Goal: Task Accomplishment & Management: Complete application form

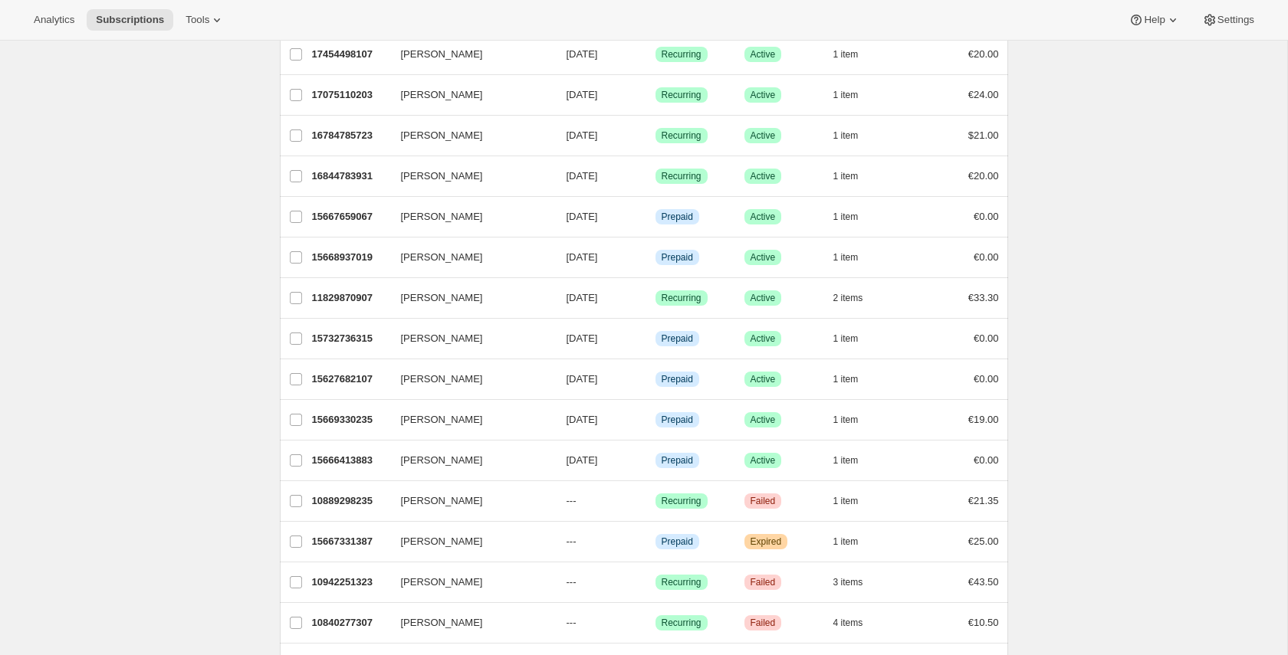
scroll to position [253, 0]
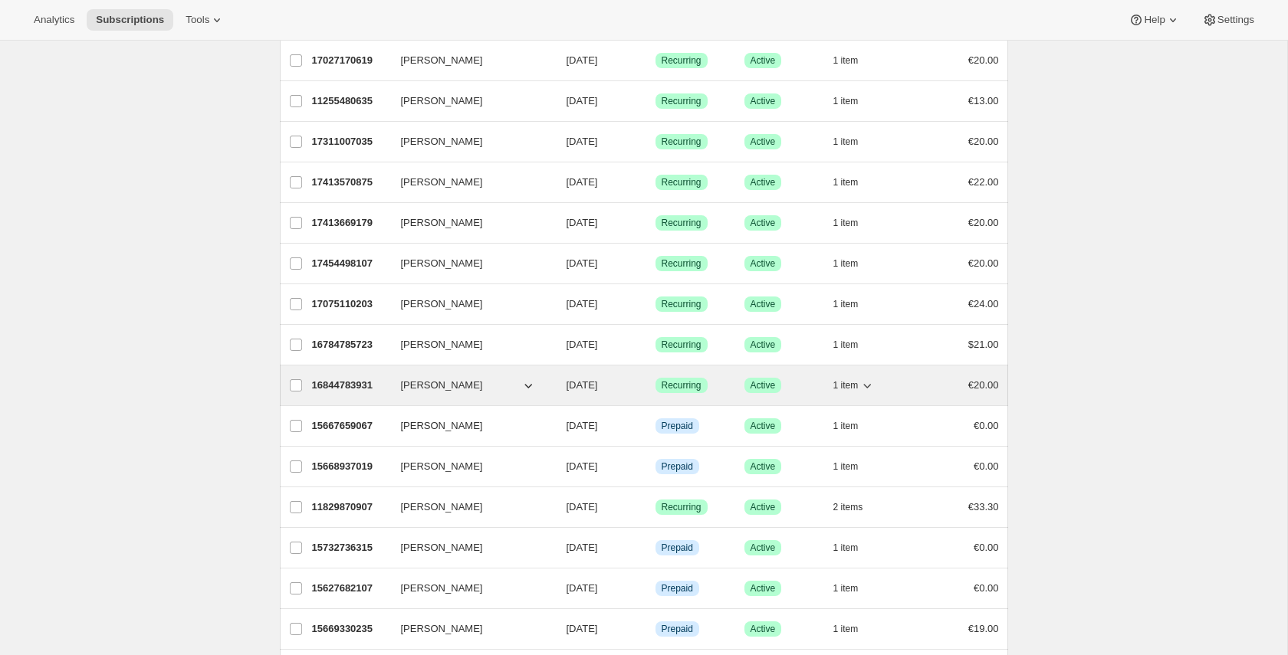
click at [360, 382] on p "16844783931" at bounding box center [350, 385] width 77 height 15
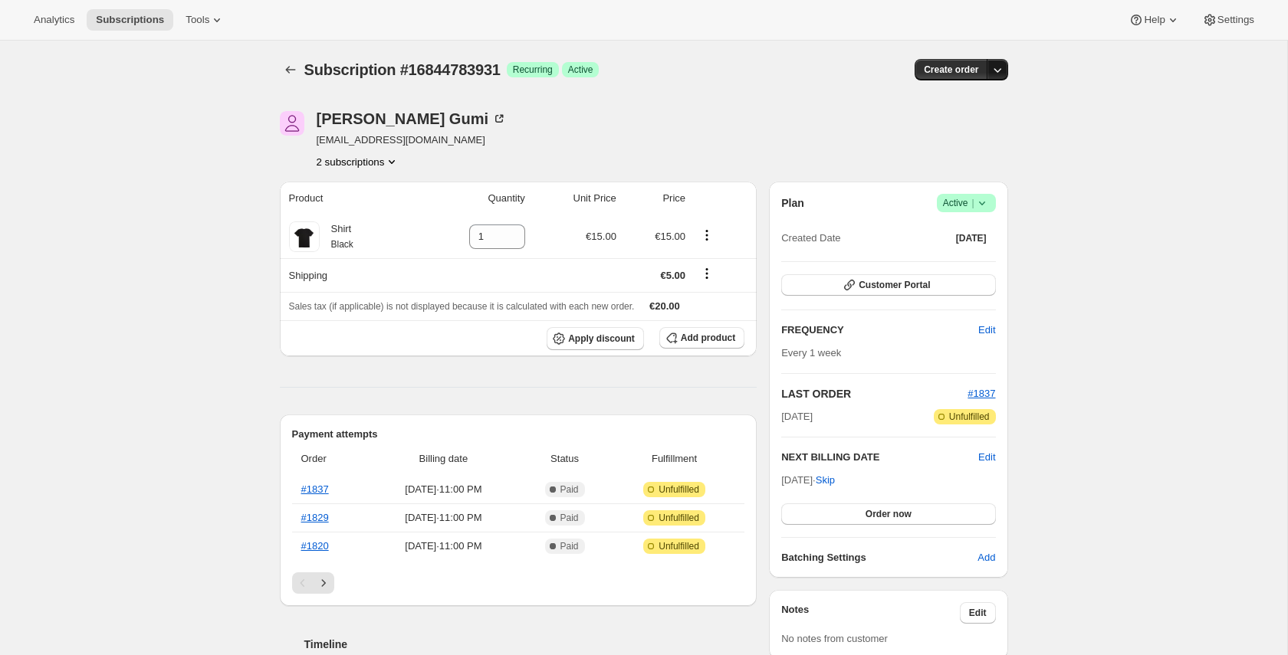
click at [997, 71] on icon "button" at bounding box center [997, 69] width 15 height 15
click at [1027, 87] on div "Subscription #16844783931. This page is ready Subscription #16844783931 Success…" at bounding box center [643, 631] width 1287 height 1181
click at [197, 222] on div "Subscription #16844783931. This page is ready Subscription #16844783931 Success…" at bounding box center [643, 631] width 1287 height 1181
click at [212, 220] on div "Subscription #16844783931. This page is ready Subscription #16844783931 Success…" at bounding box center [643, 631] width 1287 height 1181
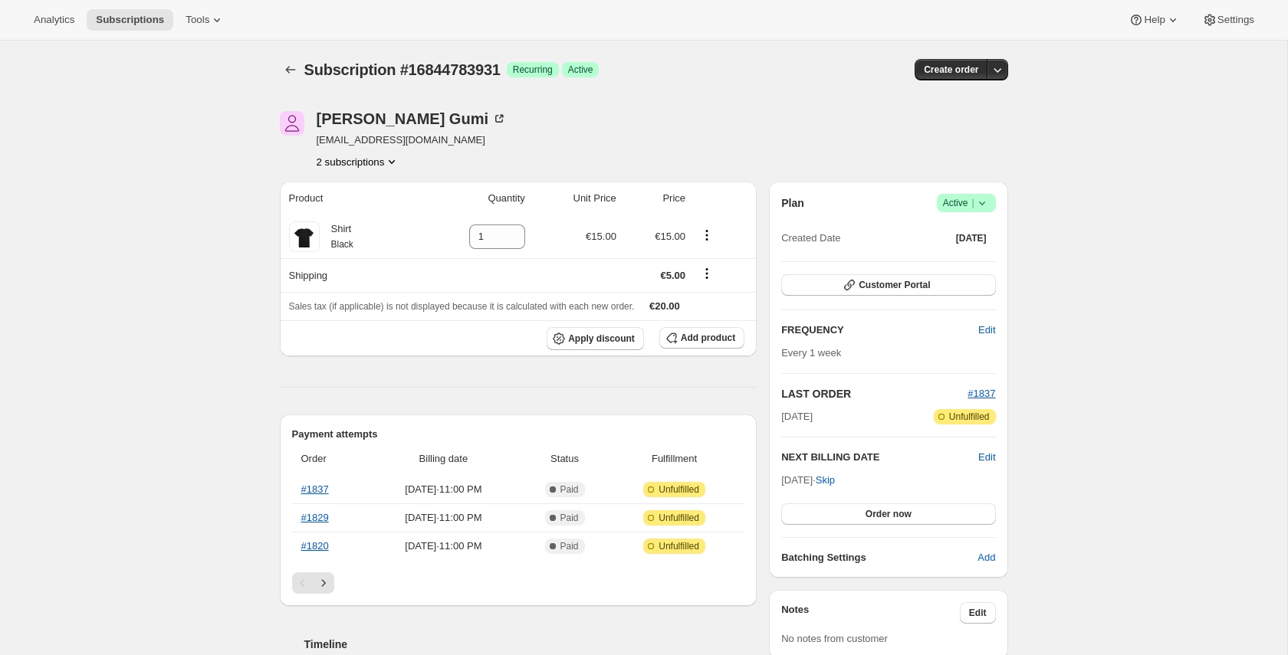
click at [218, 250] on div "Subscription #16844783931. This page is ready Subscription #16844783931 Success…" at bounding box center [643, 631] width 1287 height 1181
click at [213, 238] on div "Subscription #16844783931. This page is ready Subscription #16844783931 Success…" at bounding box center [643, 631] width 1287 height 1181
click at [261, 131] on div "Subscription #16844783931. This page is ready Subscription #16844783931 Success…" at bounding box center [643, 631] width 765 height 1181
click at [226, 104] on div "Subscription #16844783931. This page is ready Subscription #16844783931 Success…" at bounding box center [643, 631] width 1287 height 1181
click at [297, 64] on icon "Subscriptions" at bounding box center [290, 69] width 15 height 15
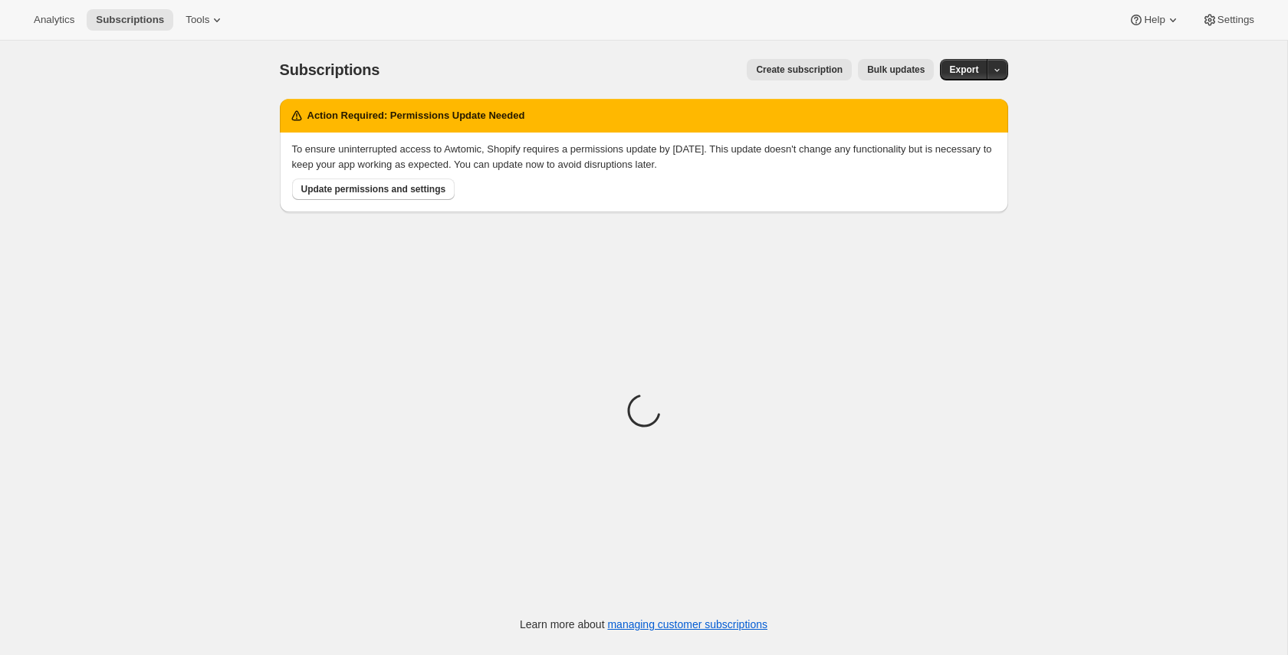
click at [773, 67] on span "Create subscription" at bounding box center [799, 70] width 87 height 12
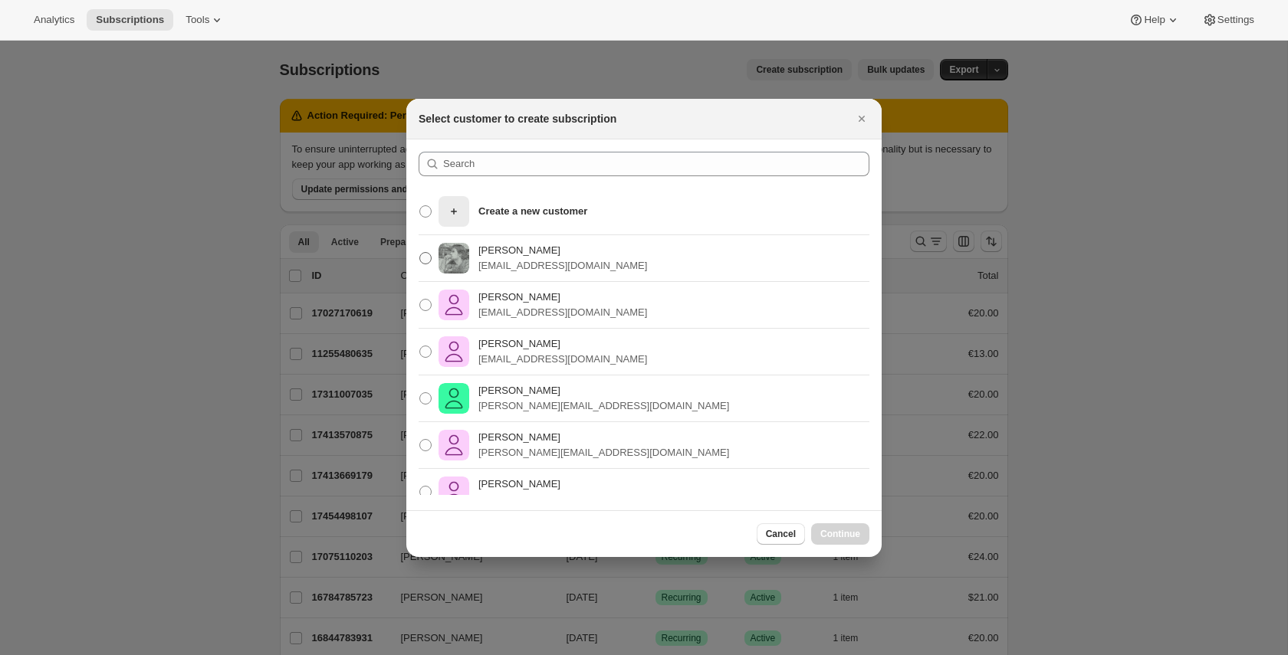
click at [583, 251] on p "[PERSON_NAME]" at bounding box center [562, 250] width 169 height 15
click at [420, 252] on input "[PERSON_NAME] [PERSON_NAME][EMAIL_ADDRESS][DOMAIN_NAME]" at bounding box center [419, 252] width 1 height 1
radio input "true"
click at [852, 530] on span "Continue" at bounding box center [840, 534] width 40 height 12
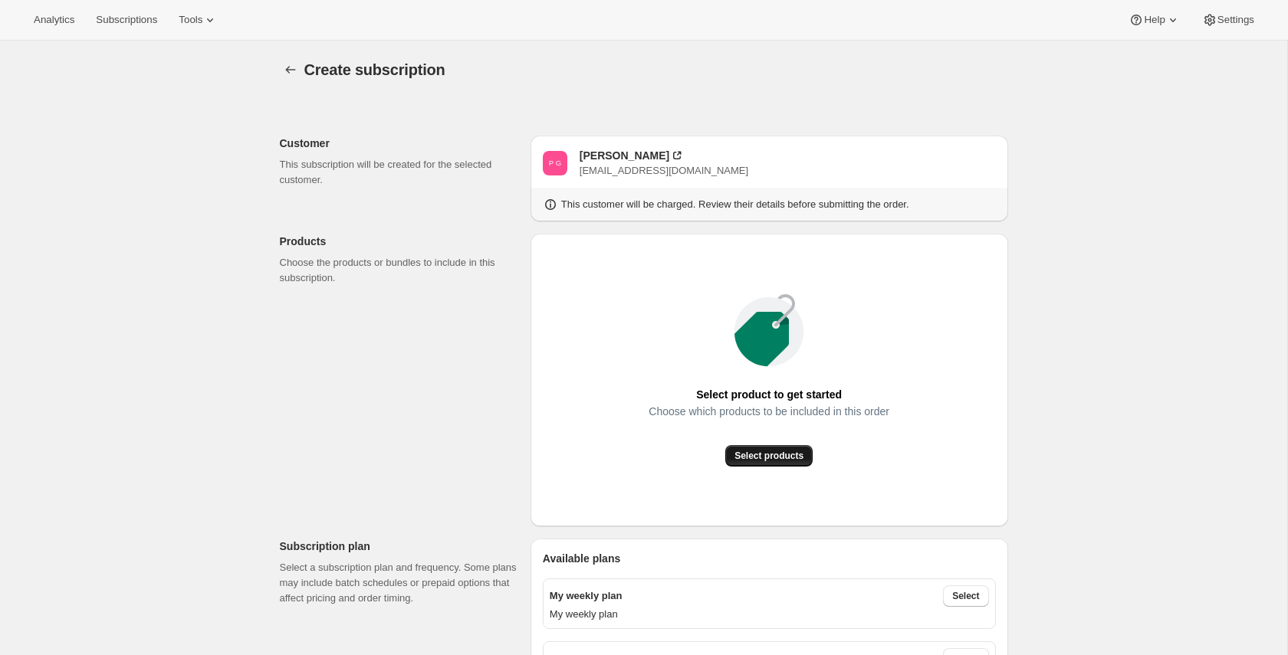
click at [747, 457] on span "Select products" at bounding box center [768, 456] width 69 height 12
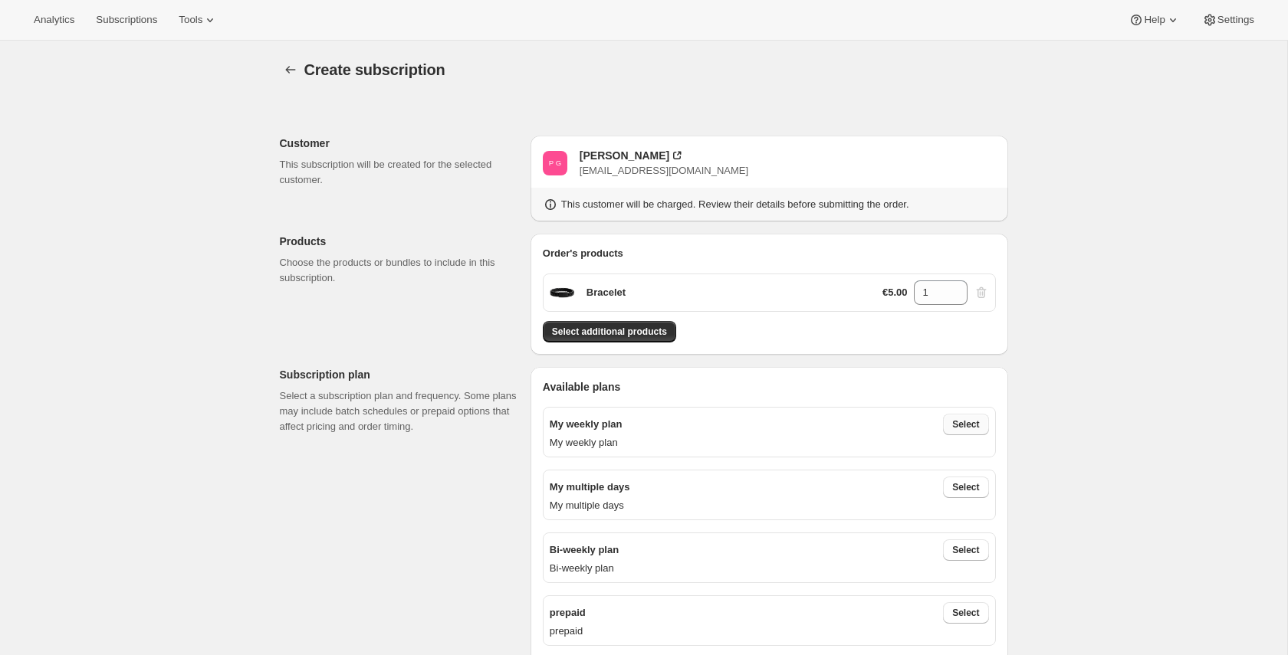
click at [954, 420] on span "Select" at bounding box center [965, 425] width 27 height 12
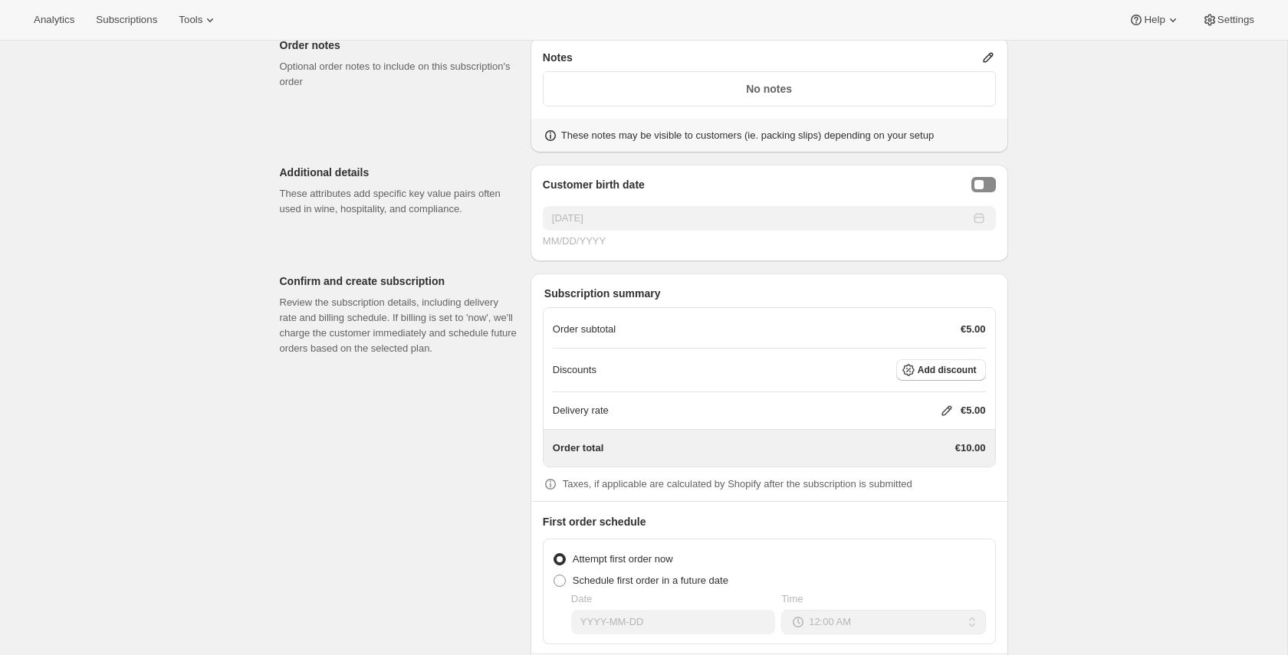
scroll to position [1456, 0]
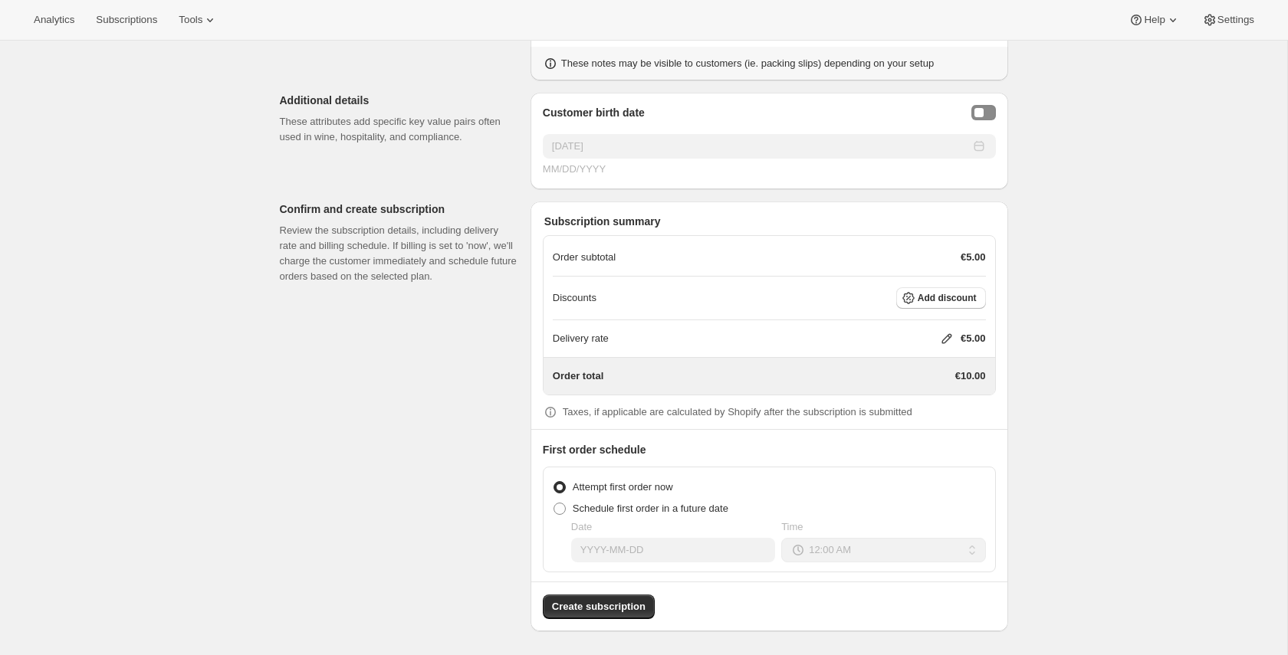
click at [941, 337] on icon at bounding box center [946, 339] width 10 height 10
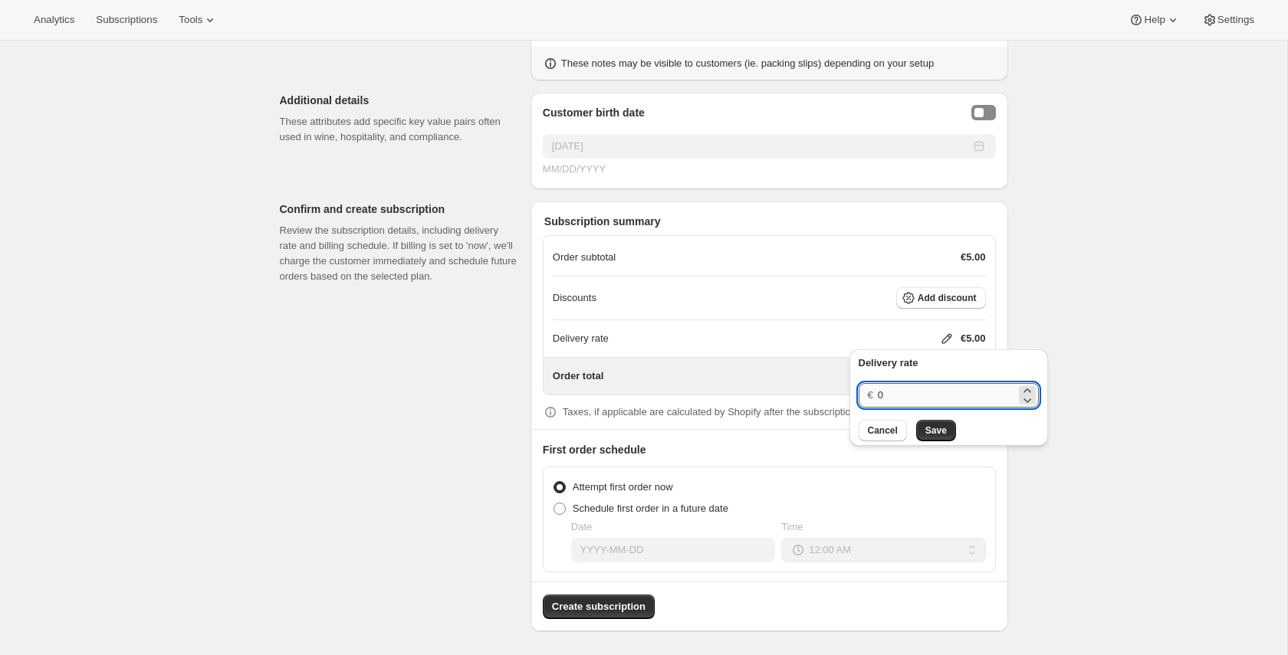
click at [910, 392] on input "0" at bounding box center [947, 395] width 138 height 25
type input "1"
click at [932, 433] on span "Save" at bounding box center [935, 431] width 21 height 12
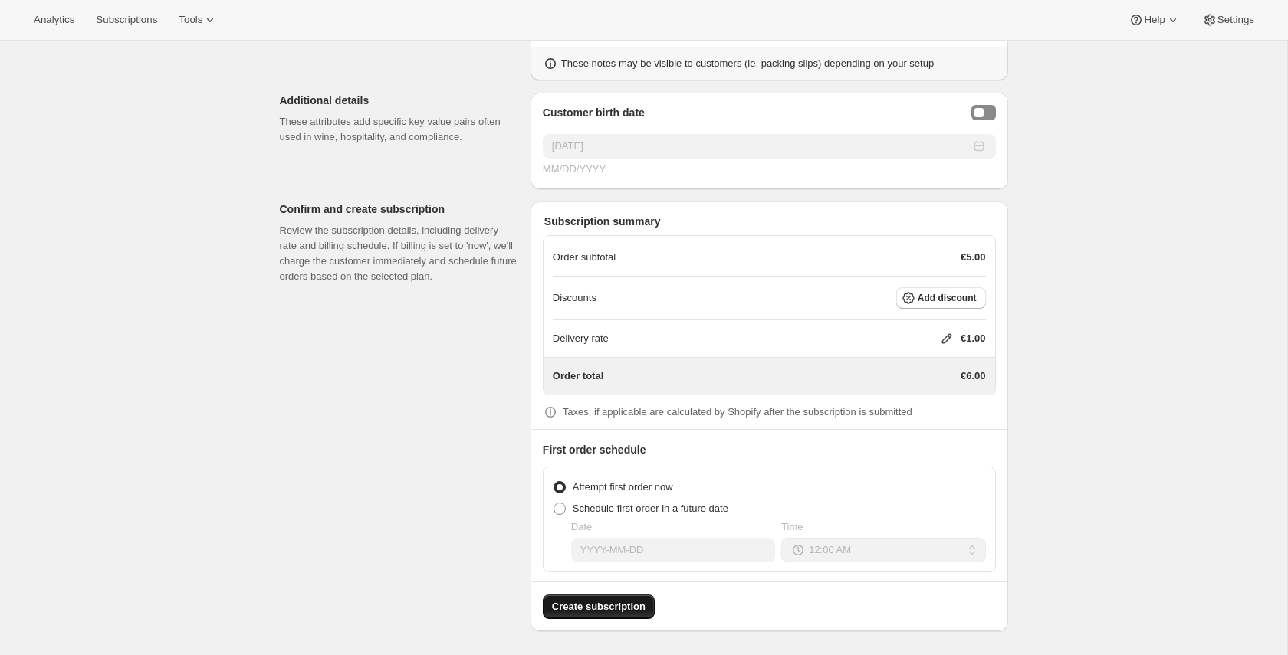
click at [642, 610] on span "Create subscription" at bounding box center [599, 606] width 94 height 15
